Goal: Task Accomplishment & Management: Manage account settings

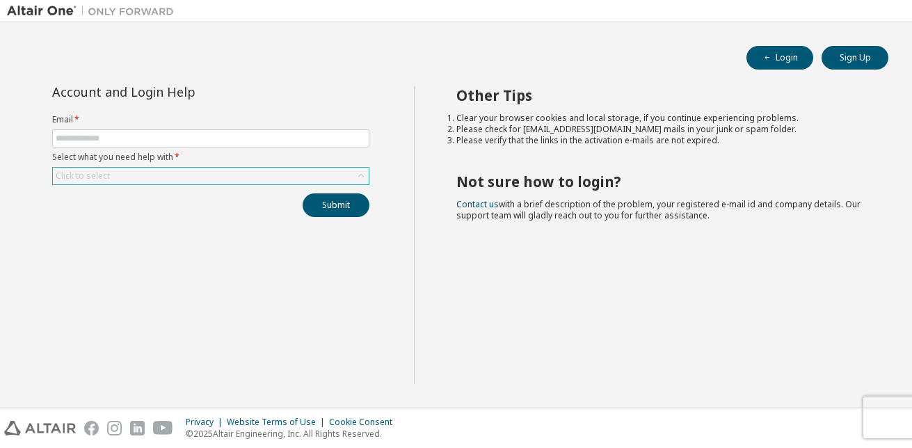
click at [337, 178] on div "Click to select" at bounding box center [211, 176] width 316 height 17
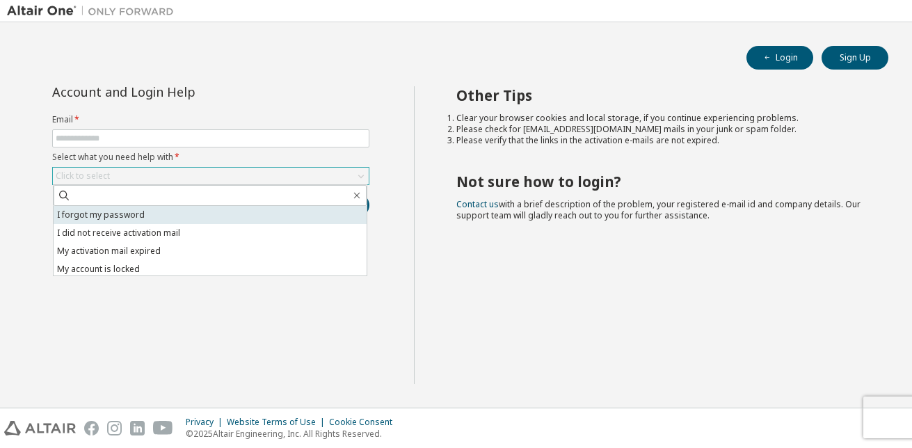
click at [285, 217] on li "I forgot my password" at bounding box center [210, 215] width 313 height 18
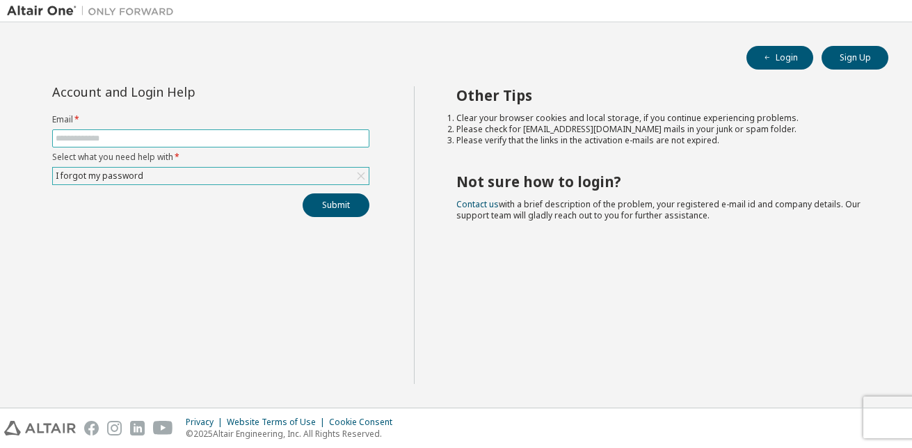
drag, startPoint x: 282, startPoint y: 143, endPoint x: 289, endPoint y: 128, distance: 16.2
click at [282, 143] on input "text" at bounding box center [211, 138] width 310 height 11
type input "**********"
click at [352, 209] on button "Submit" at bounding box center [336, 205] width 67 height 24
